Goal: Complete application form: Complete application form

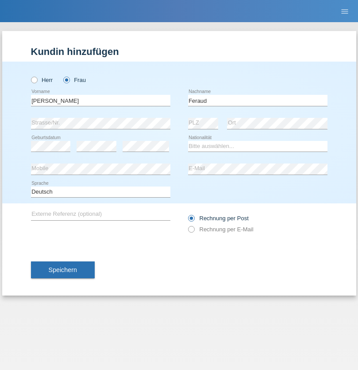
type input "Feraud"
select select "CH"
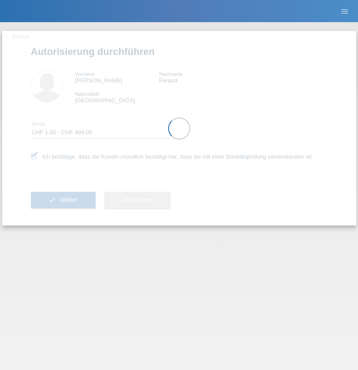
select select "1"
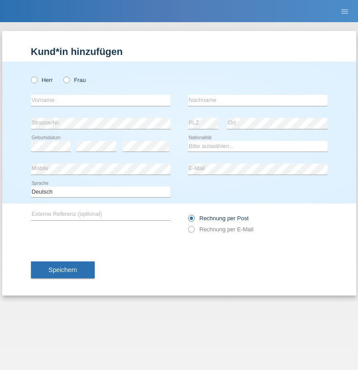
radio input "true"
click at [101, 100] on input "text" at bounding box center [100, 100] width 139 height 11
type input "[PERSON_NAME]"
click at [258, 100] on input "text" at bounding box center [257, 100] width 139 height 11
type input "Redjepi"
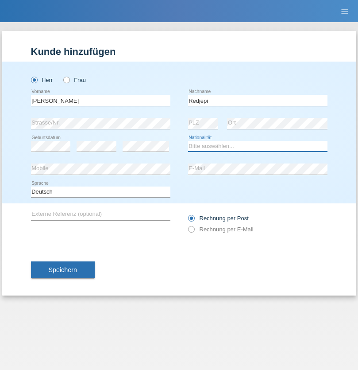
select select "MK"
select select "C"
select select "31"
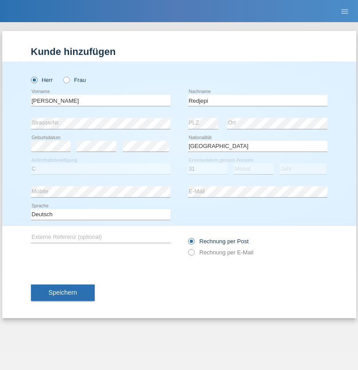
select select "12"
select select "2021"
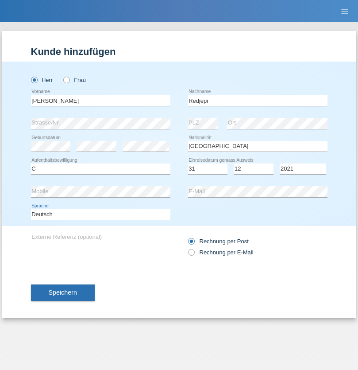
select select "en"
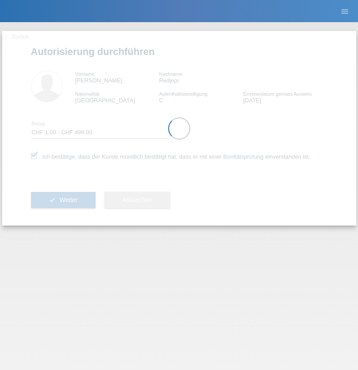
select select "1"
